Goal: Transaction & Acquisition: Purchase product/service

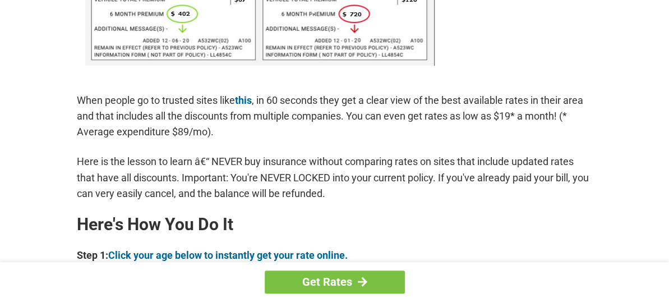
scroll to position [841, 0]
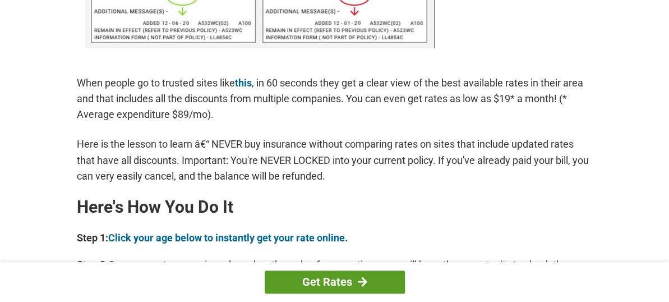
click at [345, 280] on link "Get Rates" at bounding box center [335, 281] width 140 height 23
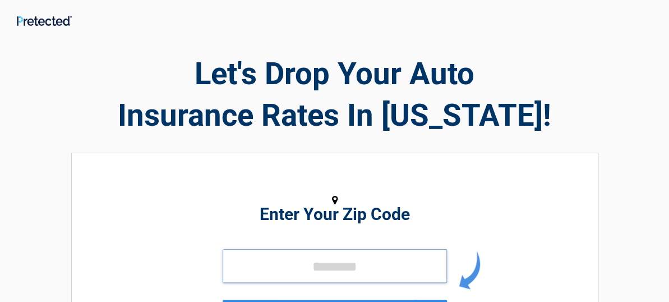
click at [302, 276] on input "tel" at bounding box center [335, 266] width 224 height 34
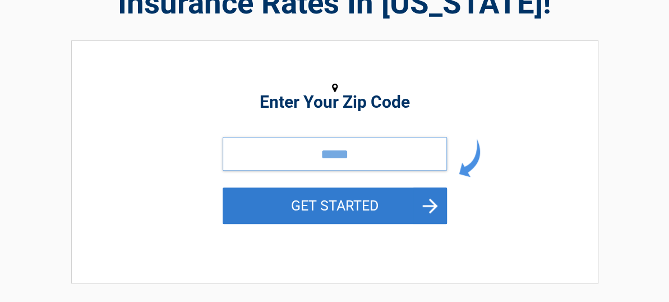
type input "*****"
click at [366, 215] on button "GET STARTED" at bounding box center [335, 205] width 224 height 36
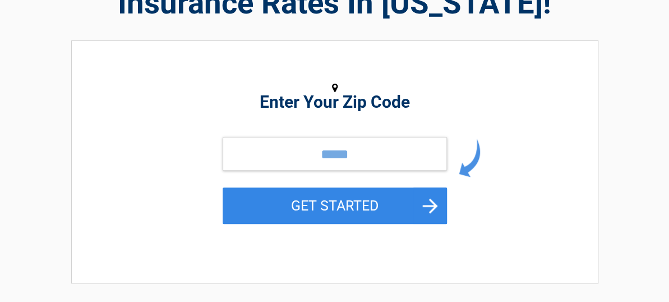
scroll to position [0, 0]
